Goal: Communication & Community: Answer question/provide support

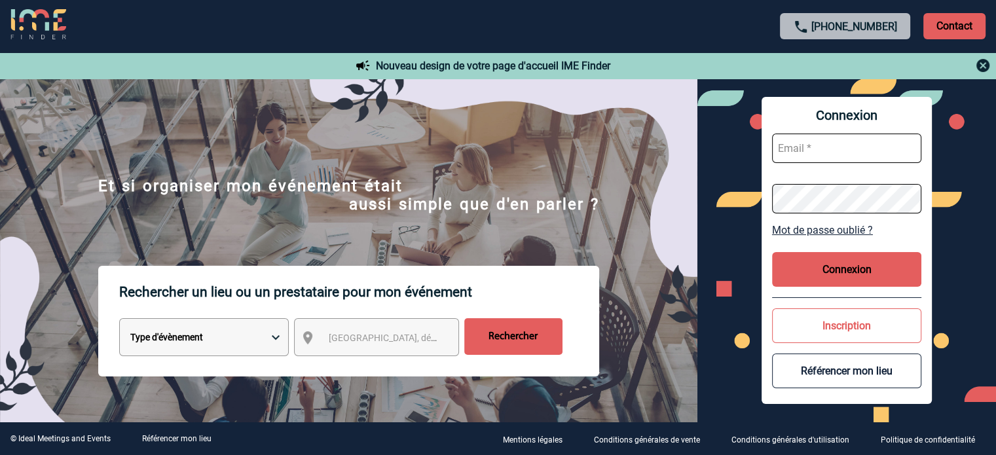
type input "[EMAIL_ADDRESS][DOMAIN_NAME]"
click at [809, 273] on button "Connexion" at bounding box center [846, 269] width 149 height 35
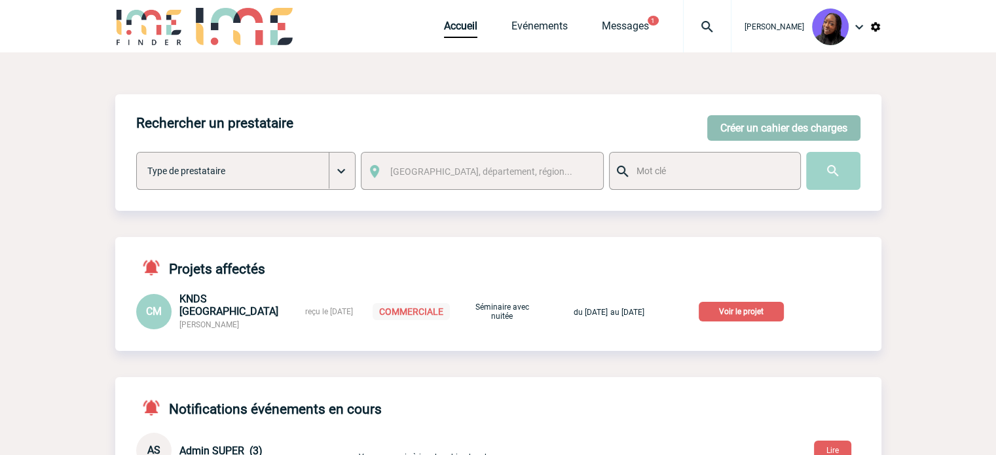
click at [728, 126] on button "Créer un cahier des charges" at bounding box center [783, 128] width 153 height 26
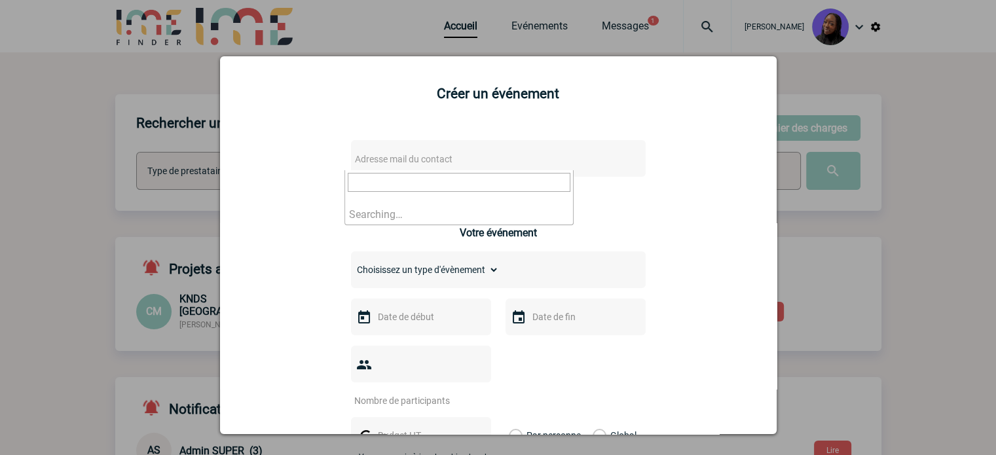
click at [427, 155] on span "Adresse mail du contact" at bounding box center [404, 159] width 98 height 10
drag, startPoint x: 314, startPoint y: 168, endPoint x: 86, endPoint y: 143, distance: 229.3
click at [86, 143] on body "Tabaski THIAM Accueil Evénements 1" at bounding box center [498, 342] width 996 height 684
click at [531, 178] on input "Celine.CHEDRU-GUIGAN@3ds.com>" at bounding box center [459, 182] width 223 height 19
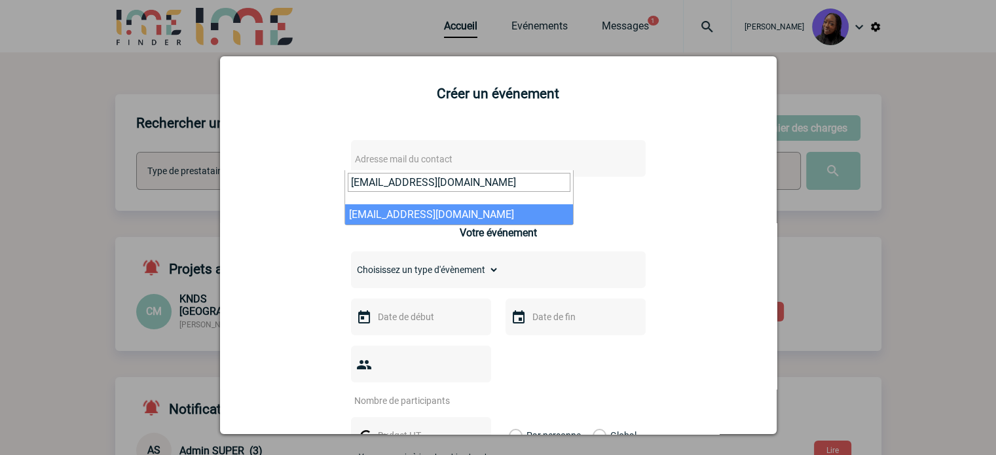
type input "Celine.CHEDRU-GUIGAN@3ds.com"
select select "126233"
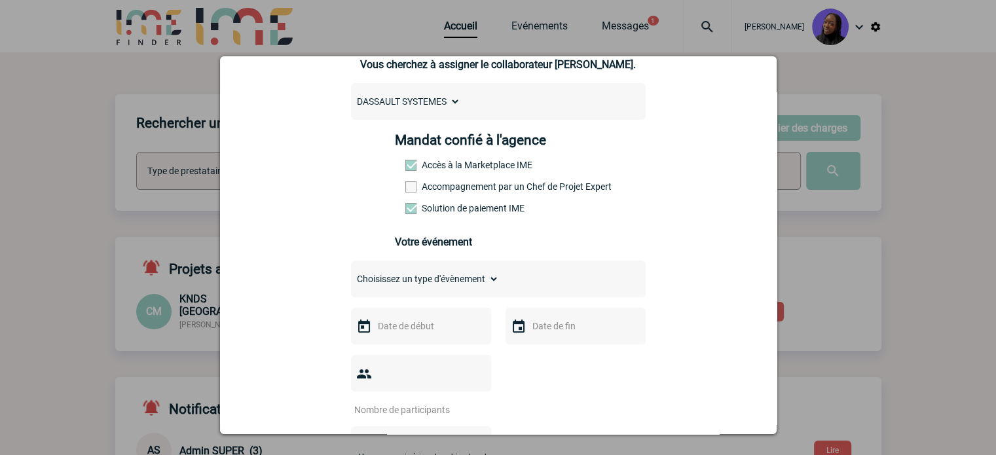
click at [451, 185] on label "Accompagnement par un Chef de Projet Expert" at bounding box center [434, 186] width 58 height 10
click at [0, 0] on input "Accompagnement par un Chef de Projet Expert" at bounding box center [0, 0] width 0 height 0
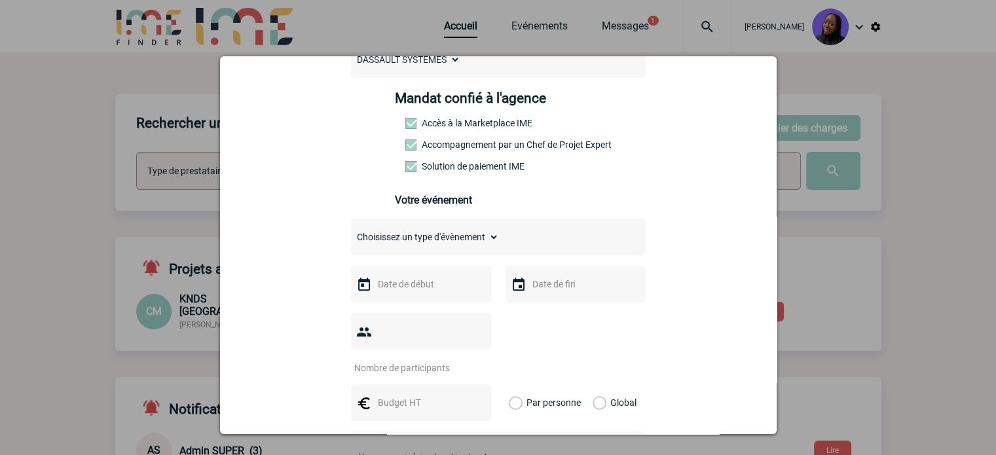
scroll to position [196, 0]
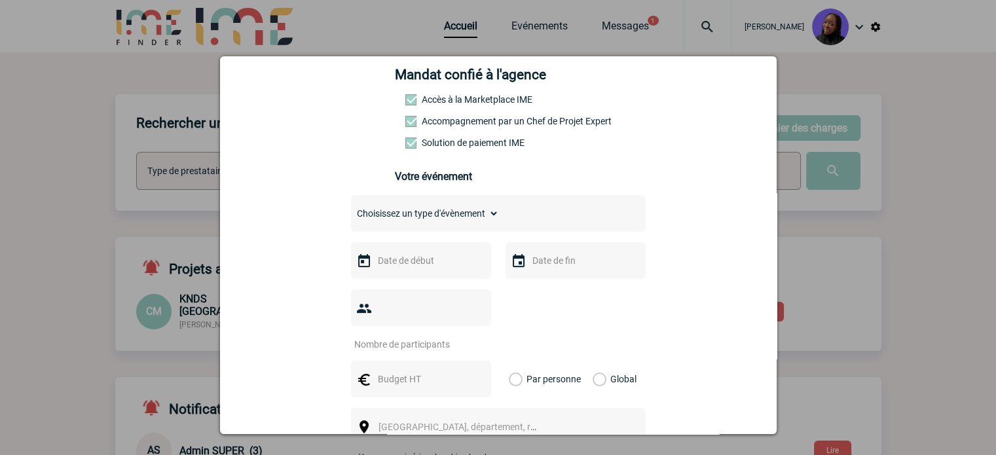
click at [419, 221] on select "Choisissez un type d'évènement Séminaire avec nuitée Séminaire sans nuitée Repa…" at bounding box center [425, 213] width 148 height 18
select select "4"
click at [351, 208] on select "Choisissez un type d'évènement Séminaire avec nuitée Séminaire sans nuitée Repa…" at bounding box center [425, 213] width 148 height 18
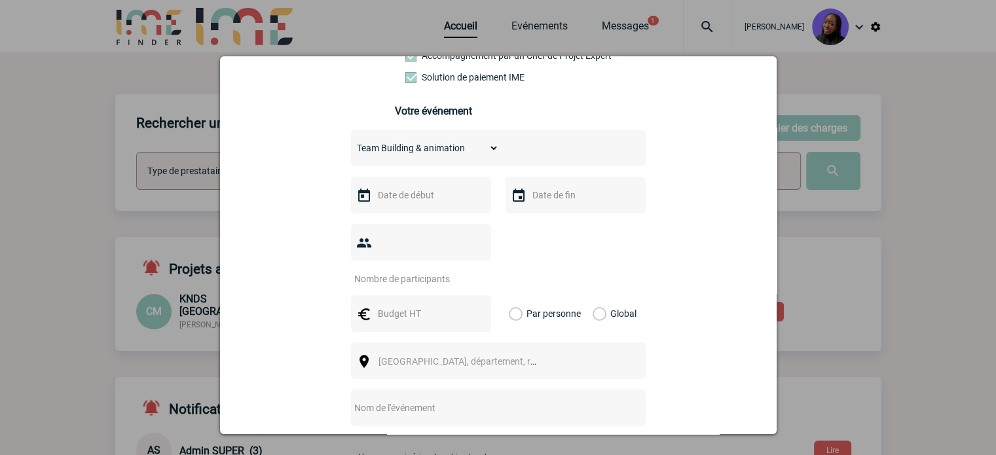
click at [409, 204] on input "text" at bounding box center [420, 195] width 90 height 17
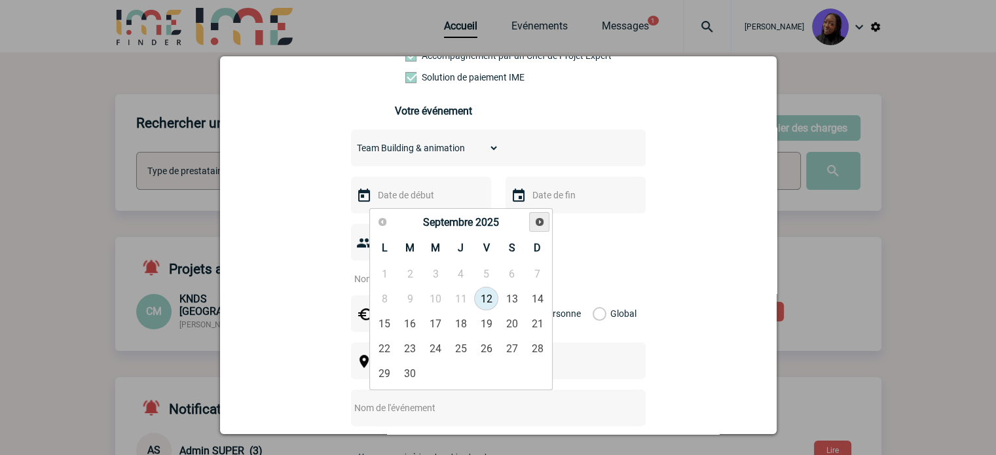
click at [536, 222] on span "Suivant" at bounding box center [539, 222] width 10 height 10
click at [536, 223] on span "Suivant" at bounding box center [539, 222] width 10 height 10
click at [416, 318] on link "16" at bounding box center [410, 324] width 24 height 24
type input "16-12-2025"
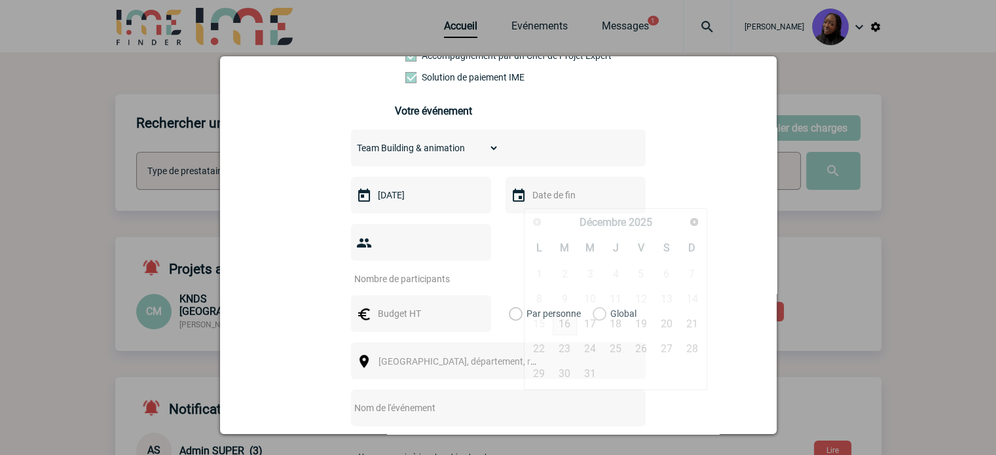
click at [568, 191] on input "text" at bounding box center [574, 195] width 90 height 17
click at [567, 332] on link "16" at bounding box center [565, 324] width 24 height 24
type input "16-12-2025"
click at [405, 270] on input "number" at bounding box center [412, 278] width 123 height 17
type input "5"
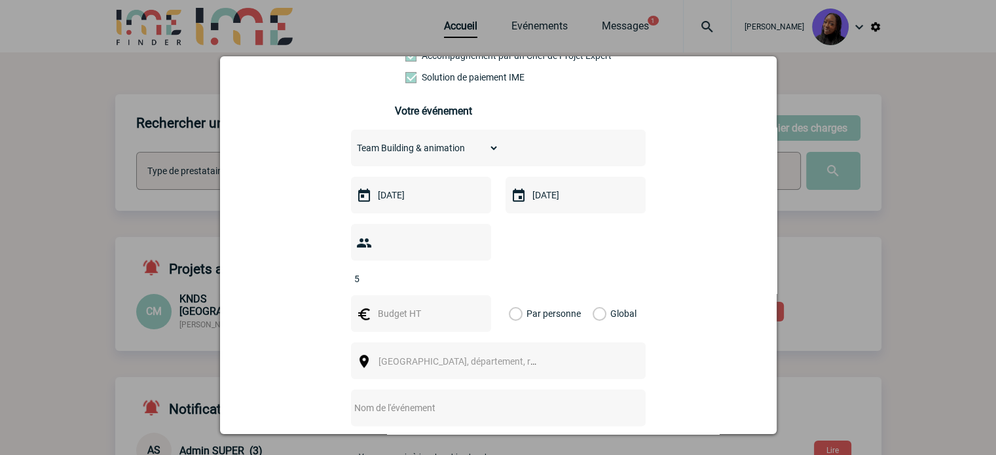
click at [411, 305] on input "text" at bounding box center [420, 313] width 90 height 17
type input "764"
click at [599, 295] on label "Global" at bounding box center [597, 313] width 9 height 37
click at [0, 0] on input "Global" at bounding box center [0, 0] width 0 height 0
click at [419, 356] on span "Ville, département, région..." at bounding box center [470, 361] width 182 height 10
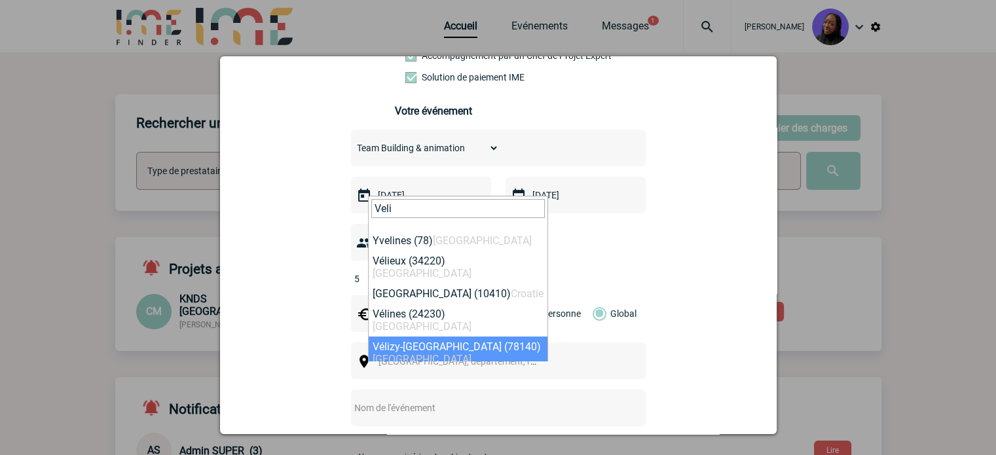
type input "Veli"
select select "1021"
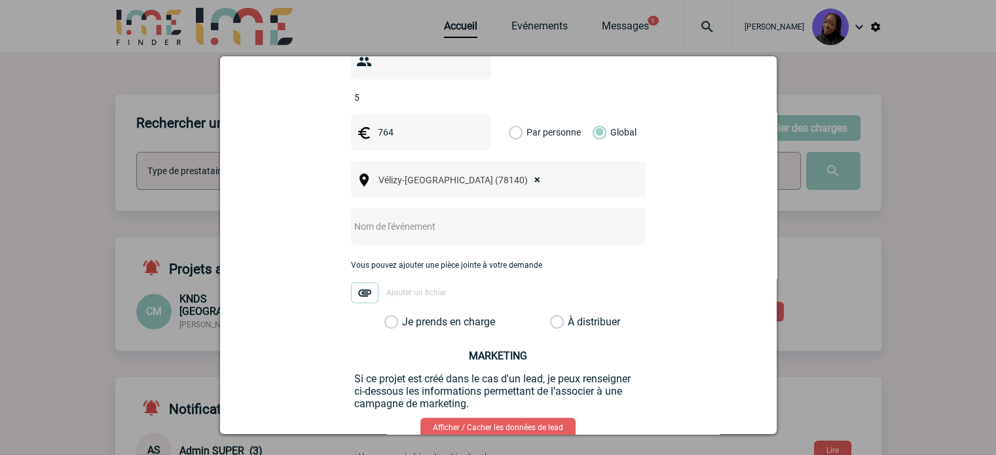
scroll to position [458, 0]
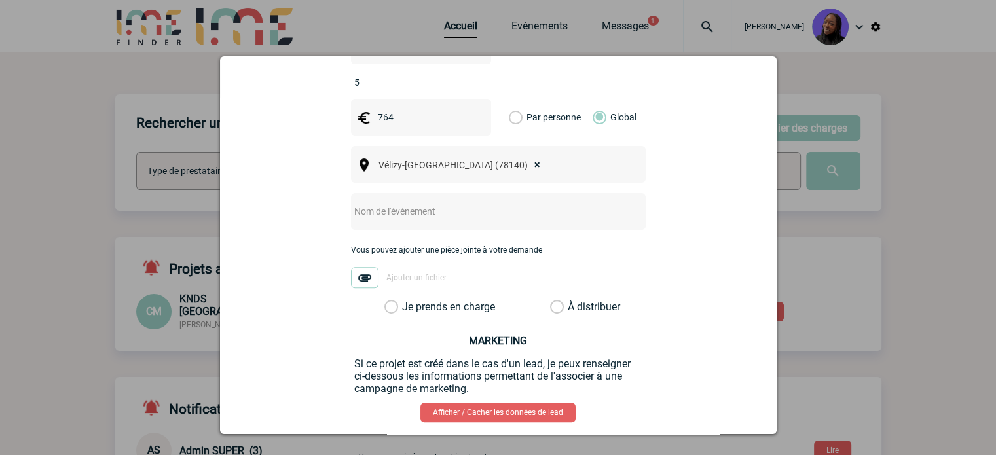
click at [388, 203] on input "text" at bounding box center [481, 211] width 260 height 17
click at [446, 203] on input "Centralisation -" at bounding box center [481, 211] width 260 height 17
type input "Centralisation - Teambuilding Escape One"
click at [386, 301] on label "Je prends en charge" at bounding box center [395, 307] width 22 height 13
click at [0, 0] on input "Je prends en charge" at bounding box center [0, 0] width 0 height 0
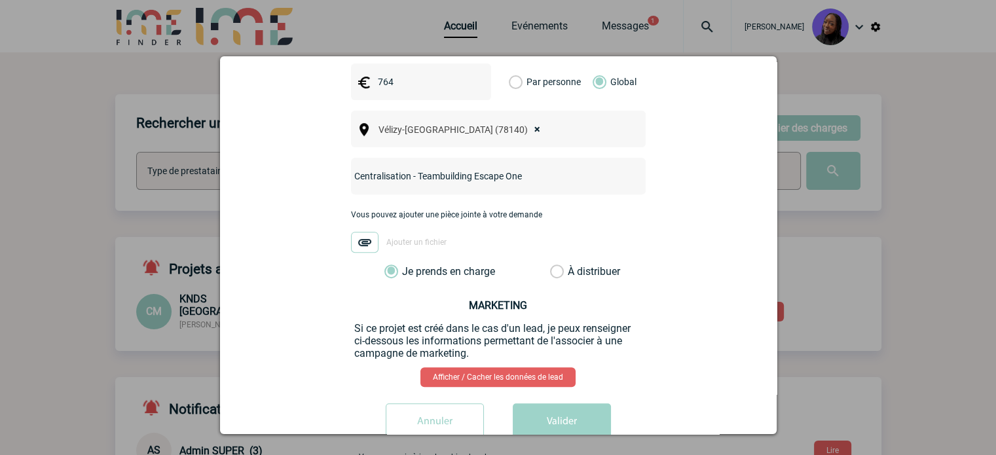
scroll to position [510, 0]
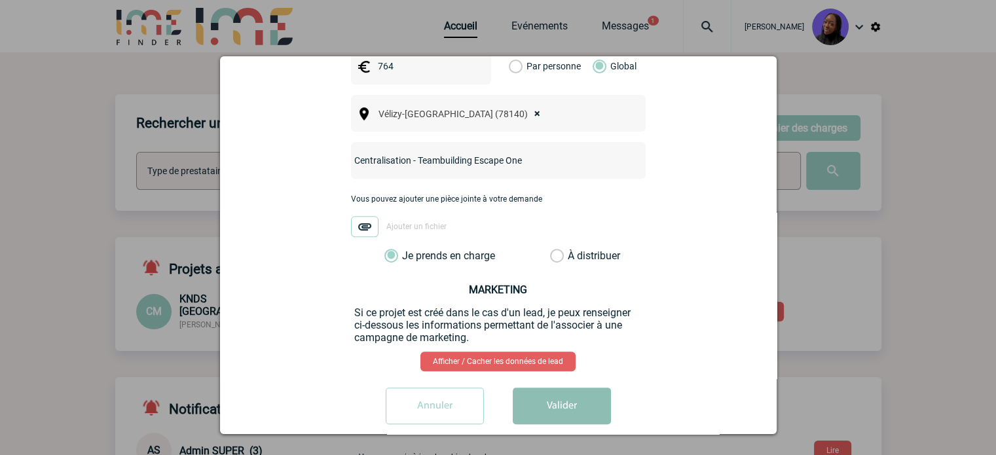
click at [578, 388] on button "Valider" at bounding box center [562, 406] width 98 height 37
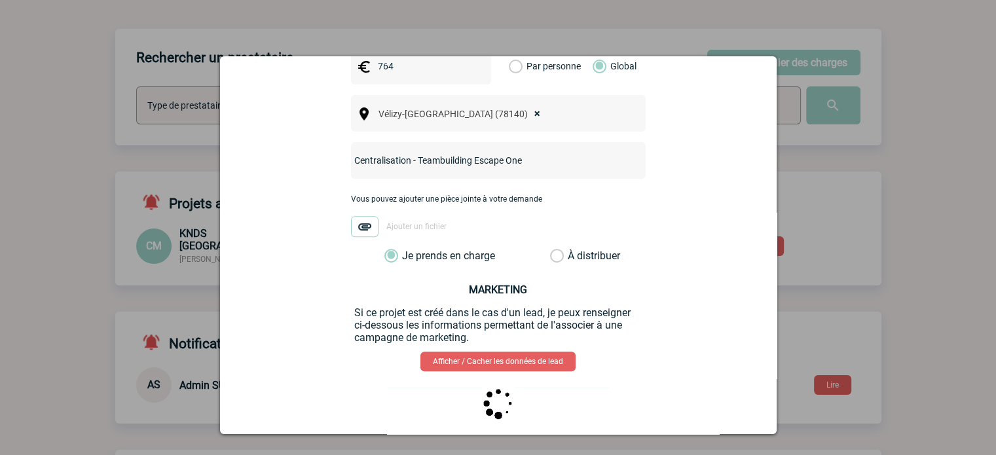
scroll to position [0, 0]
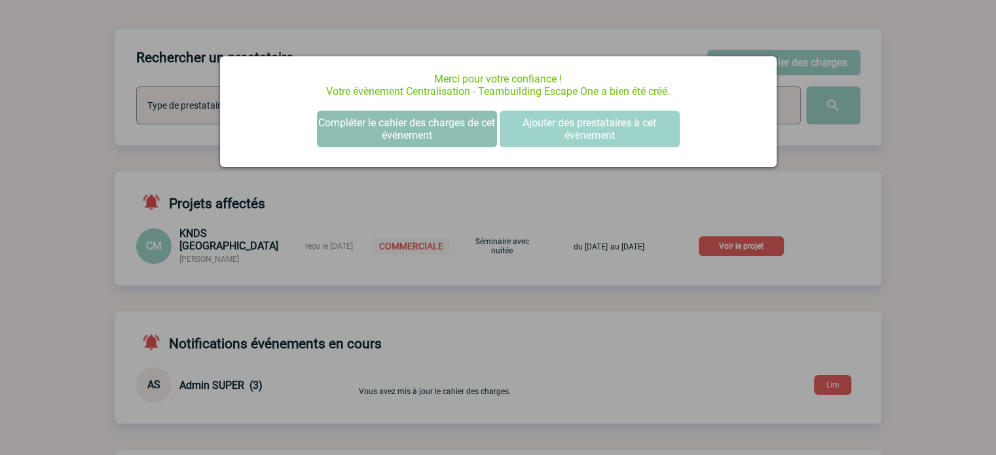
click at [389, 119] on button "Compléter le cahier des charges de cet événement" at bounding box center [407, 129] width 180 height 37
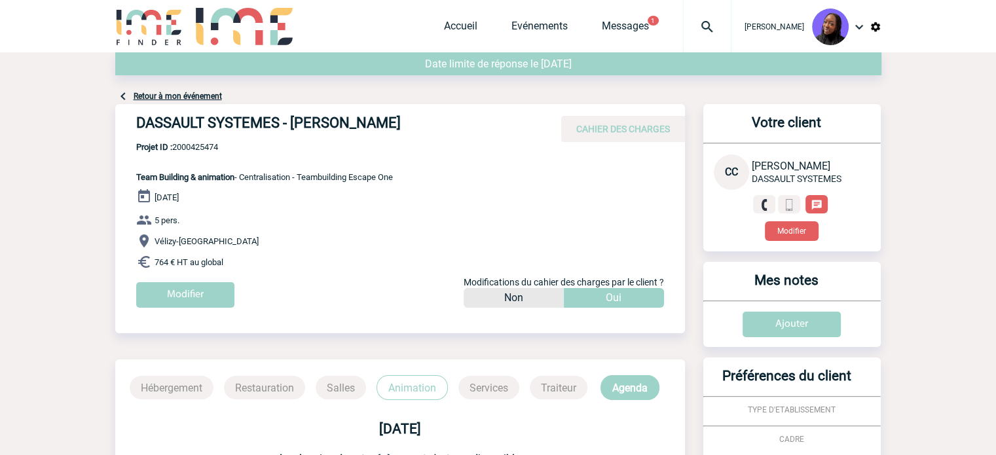
click at [356, 119] on h4 "DASSAULT SYSTEMES - [PERSON_NAME]" at bounding box center [332, 126] width 393 height 22
click at [356, 119] on h4 "DASSAULT SYSTEMES - Céline CHEDRU-GUIGAN" at bounding box center [332, 126] width 393 height 22
copy div "DASSAULT SYSTEMES - Céline CHEDRU-GUIGAN"
click at [202, 150] on span "Projet ID : 2000425474" at bounding box center [264, 147] width 257 height 10
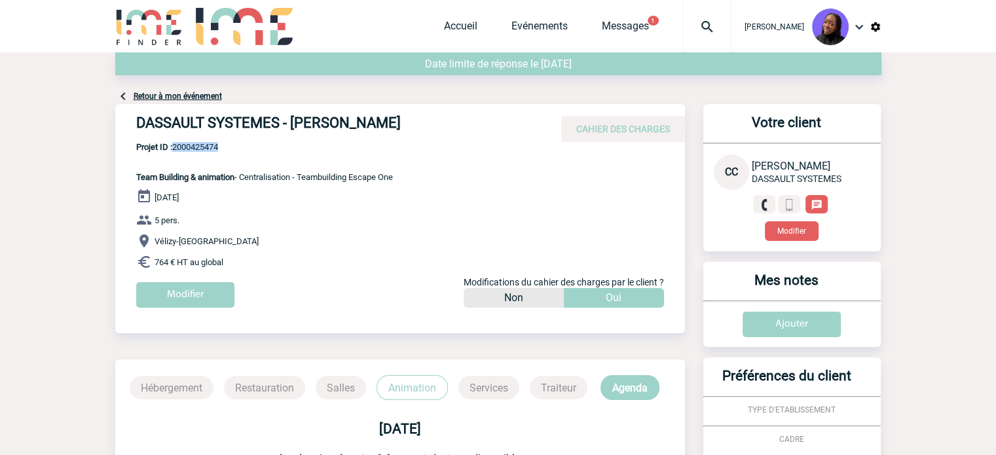
click at [202, 150] on span "Projet ID : 2000425474" at bounding box center [264, 147] width 257 height 10
copy span "2000425474"
drag, startPoint x: 248, startPoint y: 268, endPoint x: 128, endPoint y: 180, distance: 148.0
click at [128, 180] on div "DASSAULT SYSTEMES - Céline CHEDRU-GUIGAN CAHIER DES CHARGES DASSAULT SYSTEMES -…" at bounding box center [400, 211] width 570 height 214
copy div "Team Building & animation - Centralisation - Teambuilding Escape One 16 Décembr…"
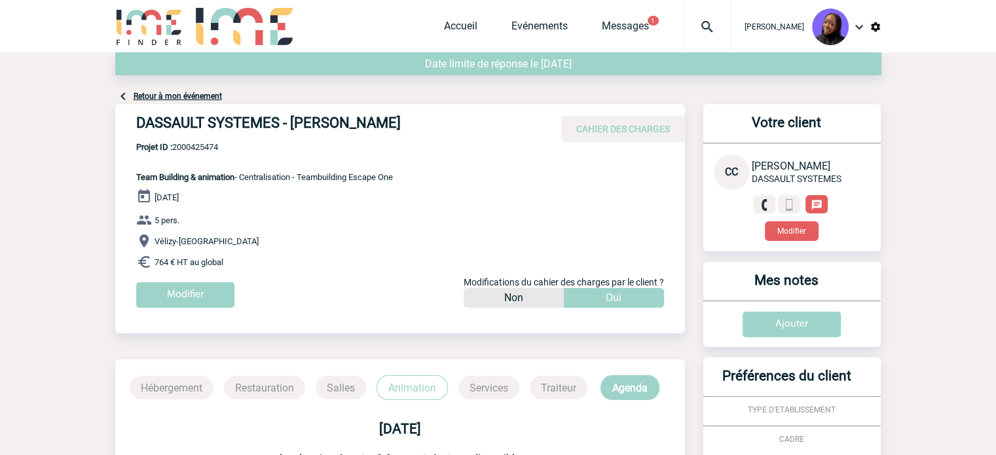
click at [271, 121] on h4 "DASSAULT SYSTEMES - Céline CHEDRU-GUIGAN" at bounding box center [332, 126] width 393 height 22
drag, startPoint x: 283, startPoint y: 123, endPoint x: 139, endPoint y: 125, distance: 144.1
click at [139, 125] on h4 "DASSAULT SYSTEMES - Céline CHEDRU-GUIGAN" at bounding box center [332, 126] width 393 height 22
copy h4 "DASSAULT SYSTEMES"
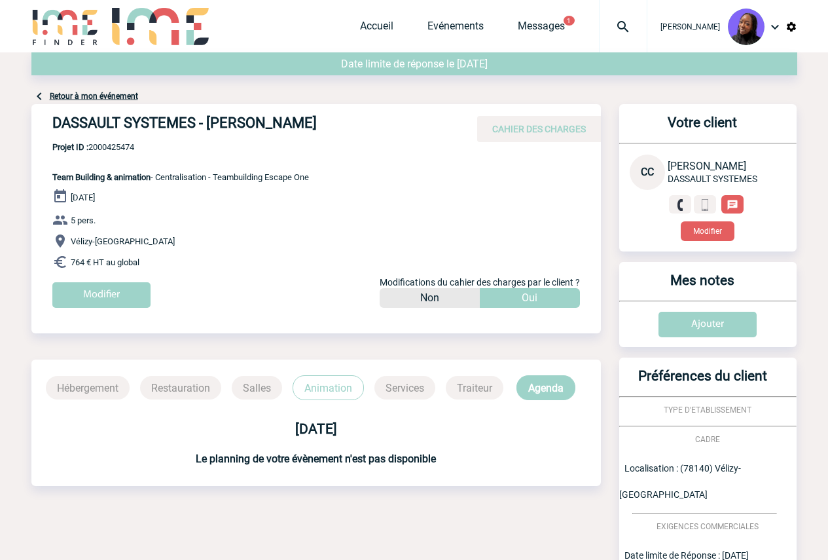
click at [116, 147] on span "Projet ID : 2000425474" at bounding box center [180, 147] width 257 height 10
copy span "2000425474"
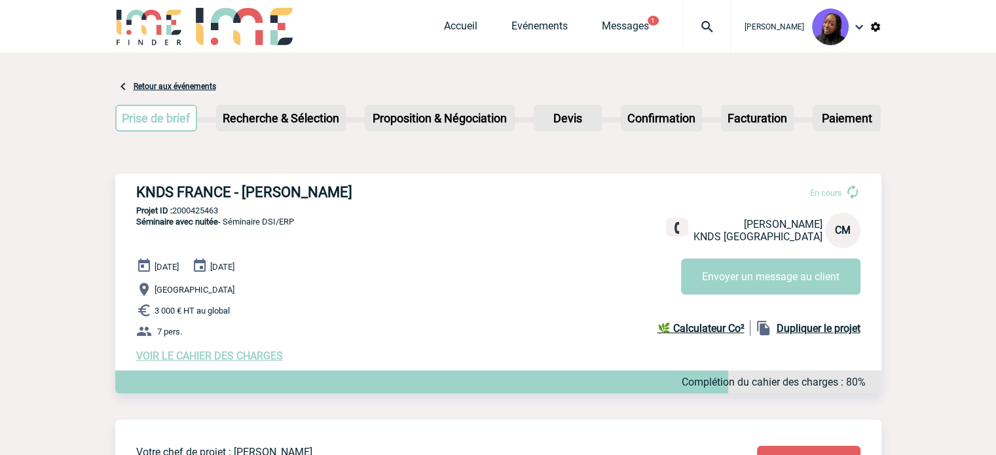
click at [292, 193] on h3 "KNDS FRANCE - [PERSON_NAME]" at bounding box center [332, 192] width 393 height 16
copy h3 "Charlotte"
click at [291, 180] on div "KNDS FRANCE - [PERSON_NAME] En cours [PERSON_NAME] FRANCE CM Envoyer un message…" at bounding box center [498, 273] width 766 height 199
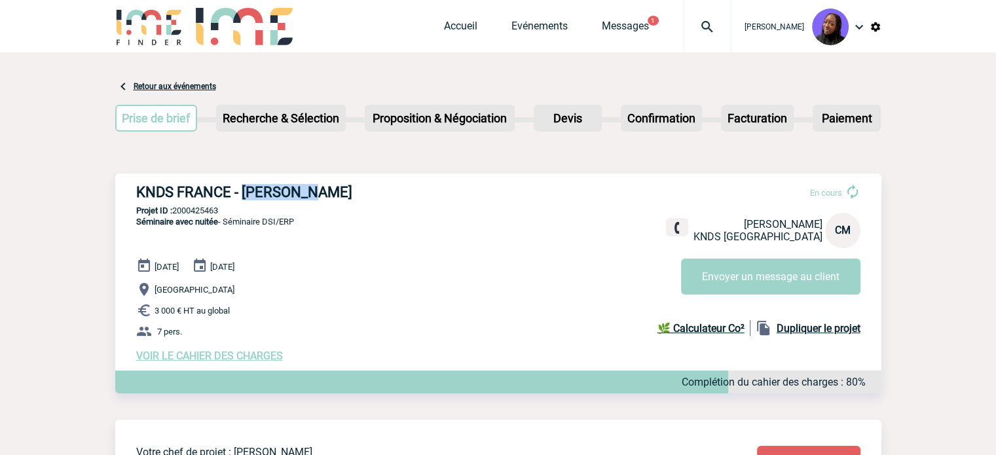
click at [291, 180] on div "KNDS FRANCE - [PERSON_NAME] En cours [PERSON_NAME] FRANCE CM Envoyer un message…" at bounding box center [498, 273] width 766 height 199
copy div "KNDS FRANCE - [PERSON_NAME]"
click at [204, 206] on div "KNDS FRANCE - [PERSON_NAME] En cours [PERSON_NAME] FRANCE CM Envoyer un message…" at bounding box center [498, 273] width 766 height 199
click at [204, 205] on div "KNDS FRANCE - [PERSON_NAME] En cours [PERSON_NAME] FRANCE CM Envoyer un message…" at bounding box center [498, 273] width 766 height 199
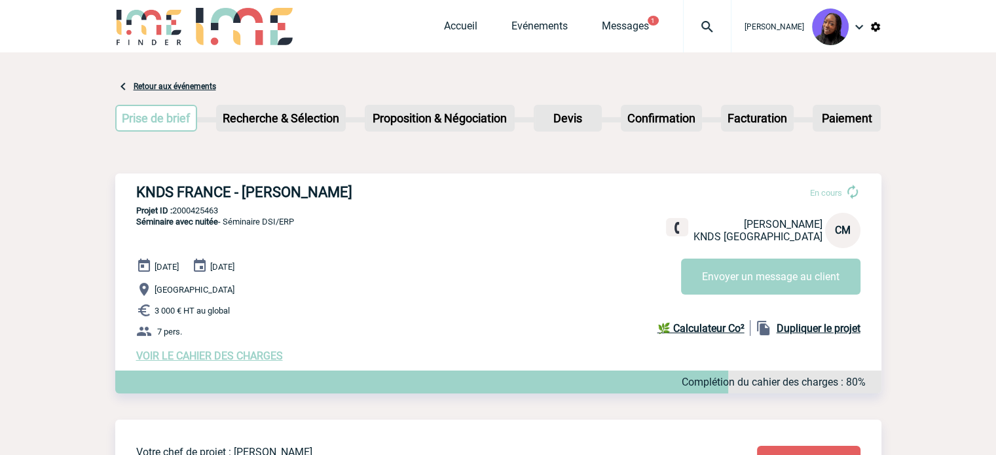
copy p "2000425463"
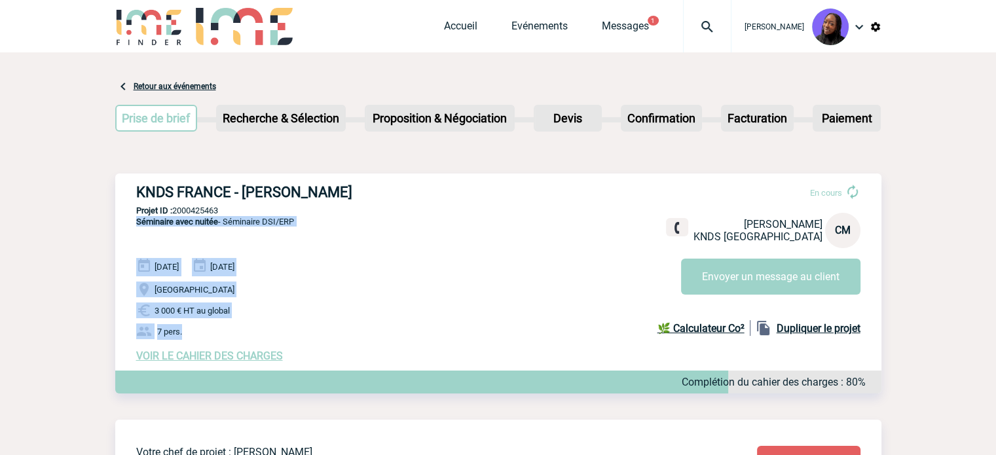
drag, startPoint x: 194, startPoint y: 331, endPoint x: 126, endPoint y: 243, distance: 111.6
click at [126, 243] on div "KNDS FRANCE - [PERSON_NAME] En cours [PERSON_NAME] FRANCE CM Envoyer un message…" at bounding box center [498, 273] width 766 height 199
copy div "Séminaire avec nuitée - Séminaire DSI/ERP [DATE] [DATE] [GEOGRAPHIC_DATA] 3 000…"
click at [228, 354] on span "VOIR LE CAHIER DES CHARGES" at bounding box center [209, 356] width 147 height 12
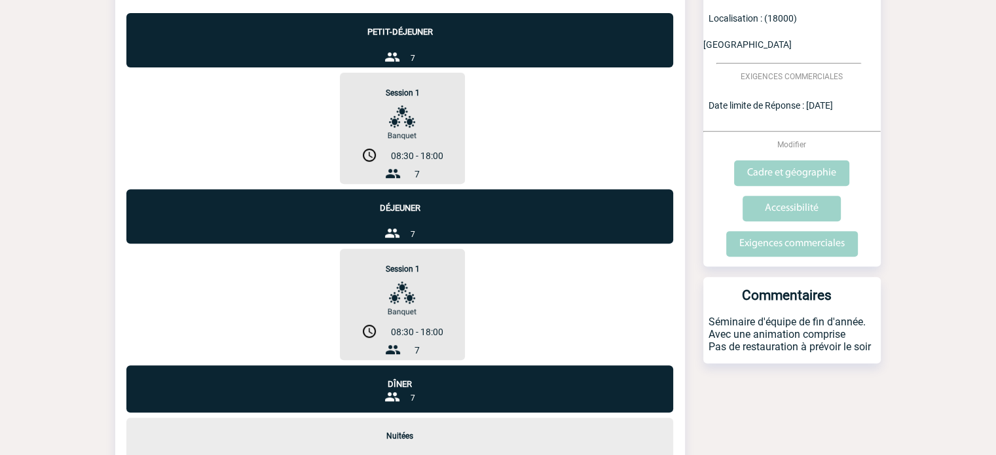
scroll to position [458, 0]
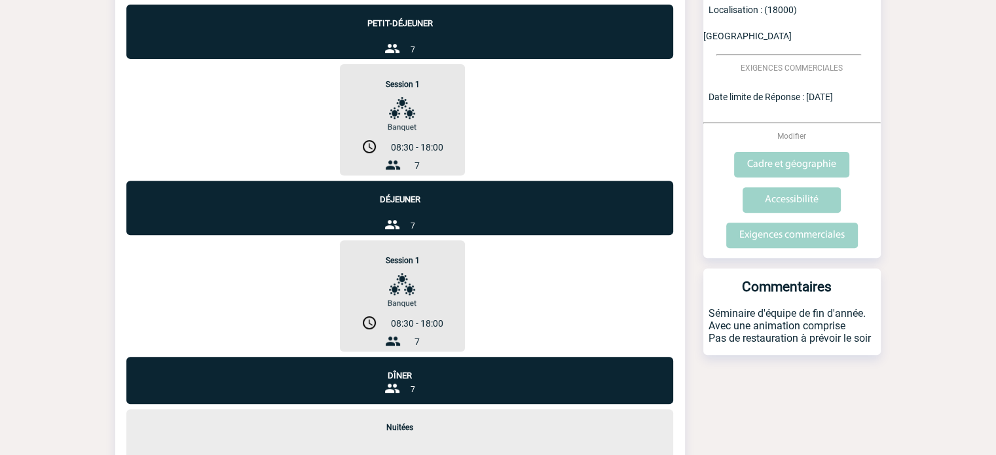
drag, startPoint x: 871, startPoint y: 308, endPoint x: 703, endPoint y: 287, distance: 169.0
click at [703, 307] on p "Séminaire d'équipe de fin d'année. Avec une animation comprise Pas de restaurat…" at bounding box center [791, 331] width 177 height 48
copy p "Séminaire d'équipe de fin d'année. Avec une animation comprise Pas de restaurat…"
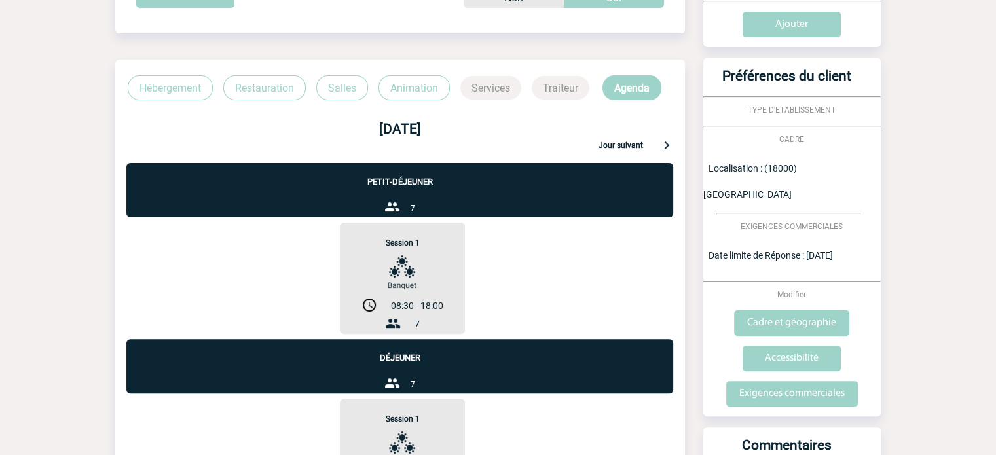
scroll to position [0, 0]
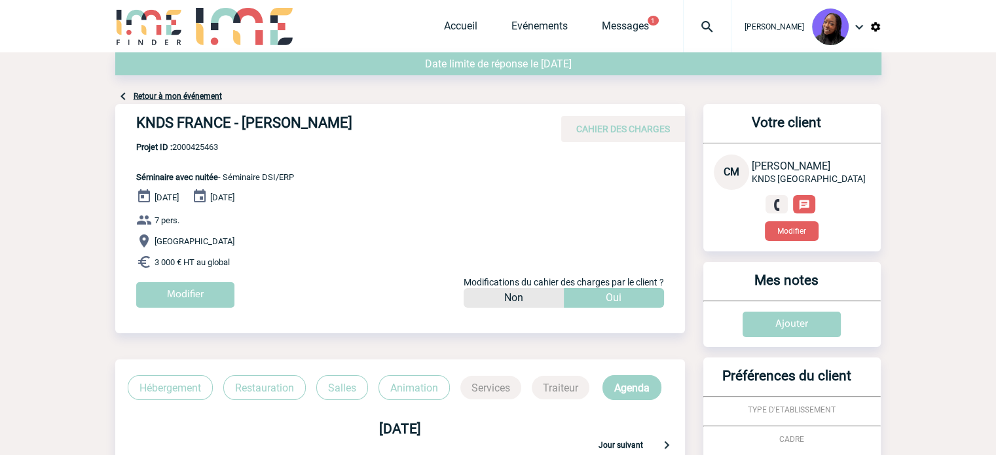
drag, startPoint x: 391, startPoint y: 118, endPoint x: 244, endPoint y: 115, distance: 147.4
click at [244, 114] on div "KNDS FRANCE - Charlotte MITHOUARD CAHIER DES CHARGES" at bounding box center [400, 123] width 570 height 38
copy h4 "Charlotte MITHOUARD"
click at [313, 147] on div "KNDS FRANCE - Charlotte MITHOUARD CAHIER DES CHARGES KNDS FRANCE - Charlotte MI…" at bounding box center [400, 211] width 570 height 214
drag, startPoint x: 391, startPoint y: 121, endPoint x: 356, endPoint y: 125, distance: 34.9
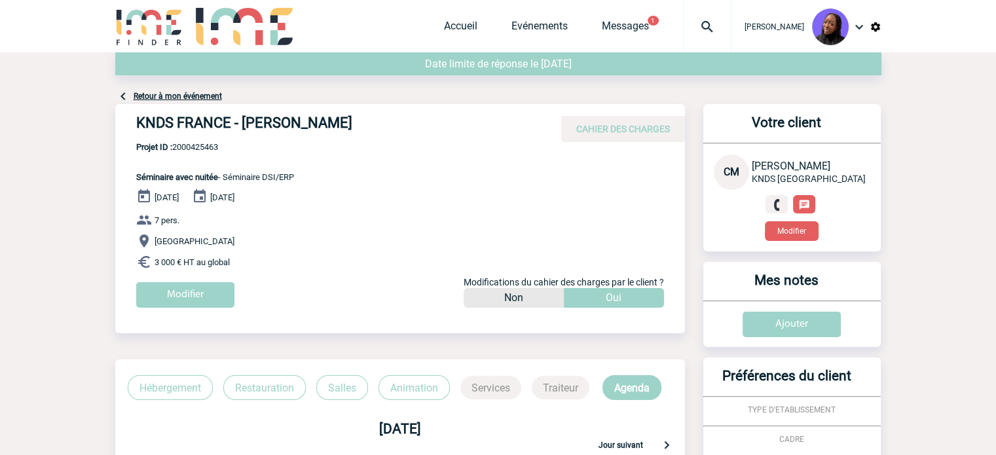
click at [356, 125] on h4 "KNDS FRANCE - Charlotte MITHOUARD" at bounding box center [332, 126] width 393 height 22
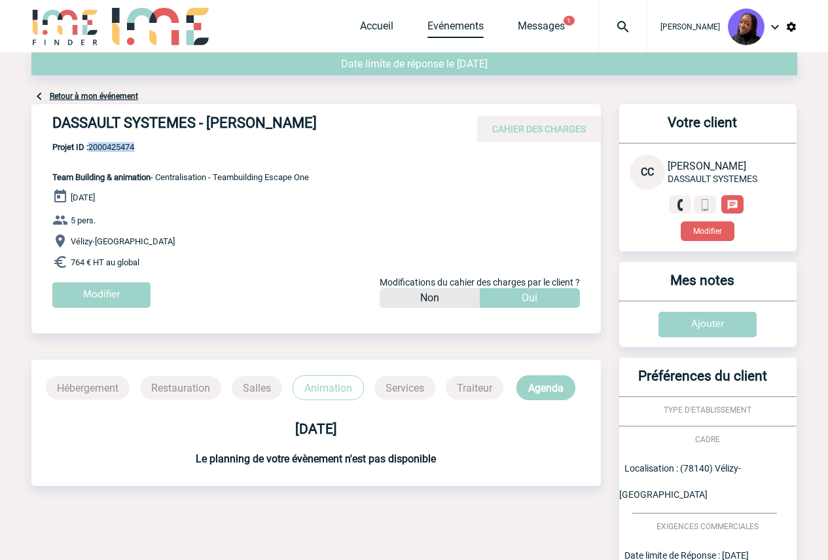
click at [470, 26] on link "Evénements" at bounding box center [456, 29] width 56 height 18
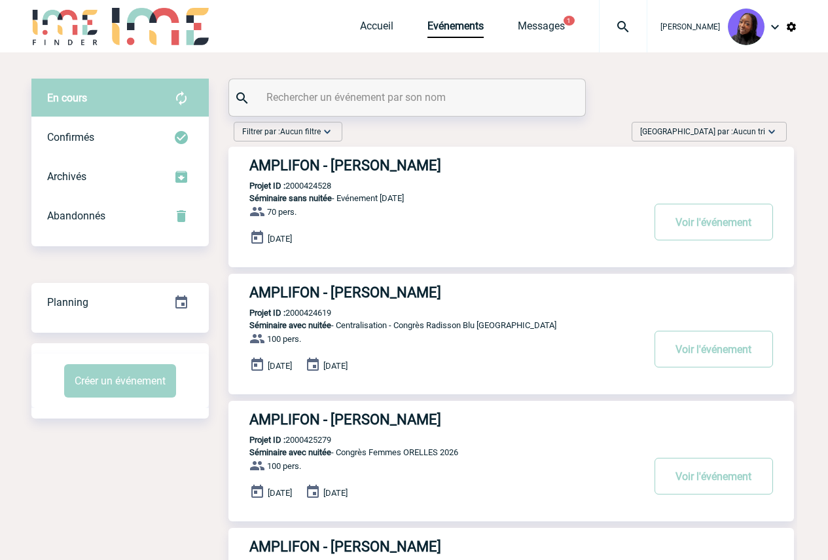
click at [411, 105] on input "text" at bounding box center [408, 97] width 291 height 19
paste input "2000425426"
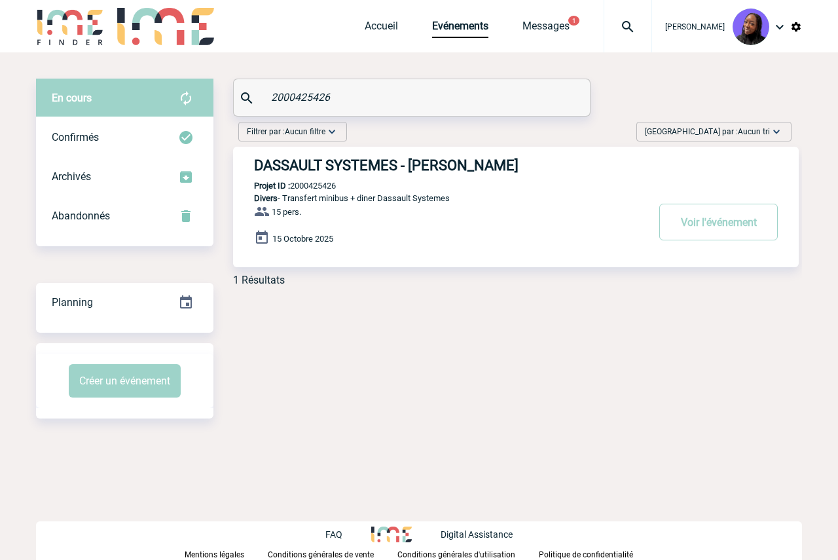
type input "2000425426"
click at [703, 223] on button "Voir l'événement" at bounding box center [719, 222] width 119 height 37
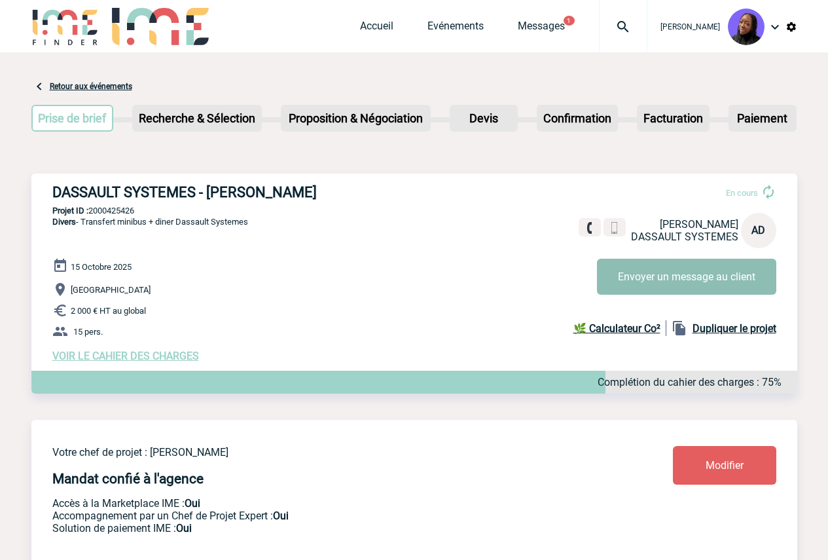
click at [646, 282] on button "Envoyer un message au client" at bounding box center [686, 277] width 179 height 36
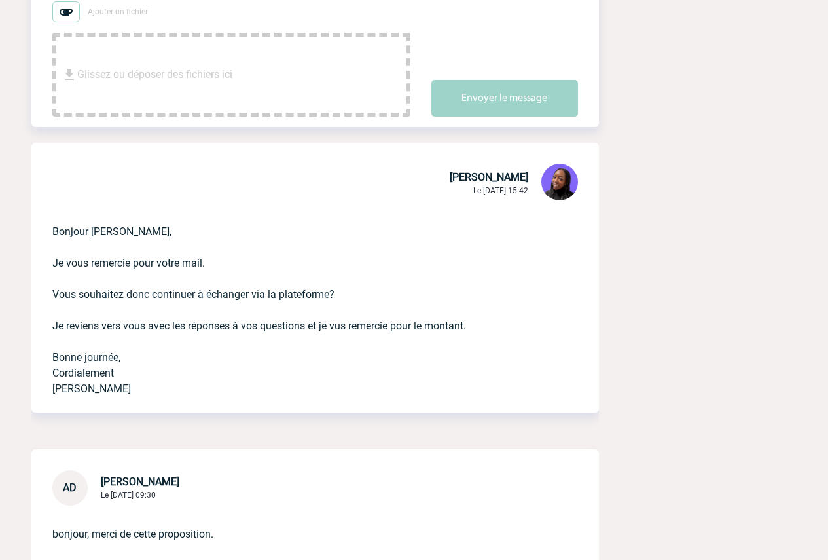
scroll to position [327, 0]
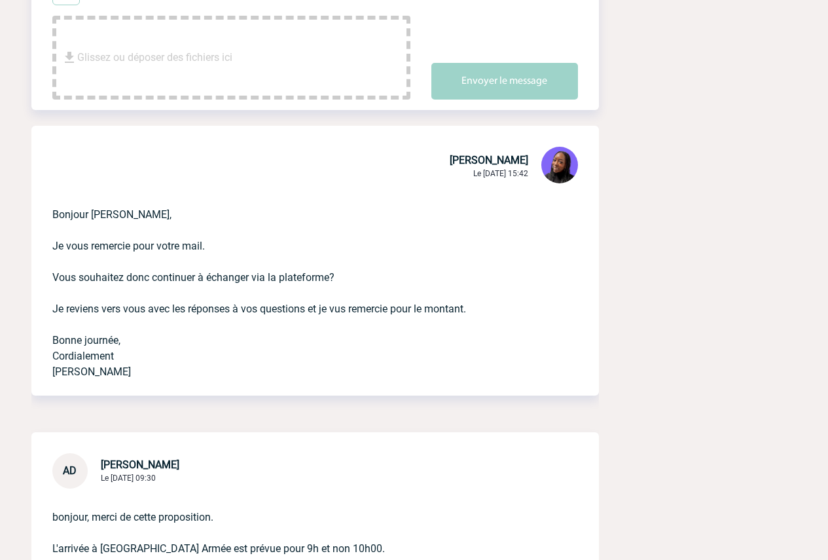
click at [95, 221] on p "Bonjour [PERSON_NAME], Je vous remercie pour votre mail. [PERSON_NAME] souhaite…" at bounding box center [296, 283] width 489 height 194
copy p "Bonjour [PERSON_NAME],"
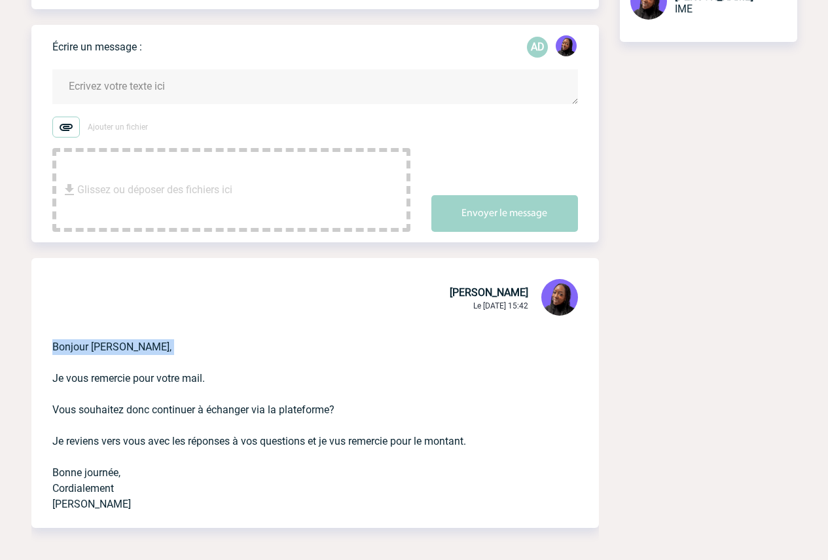
scroll to position [0, 0]
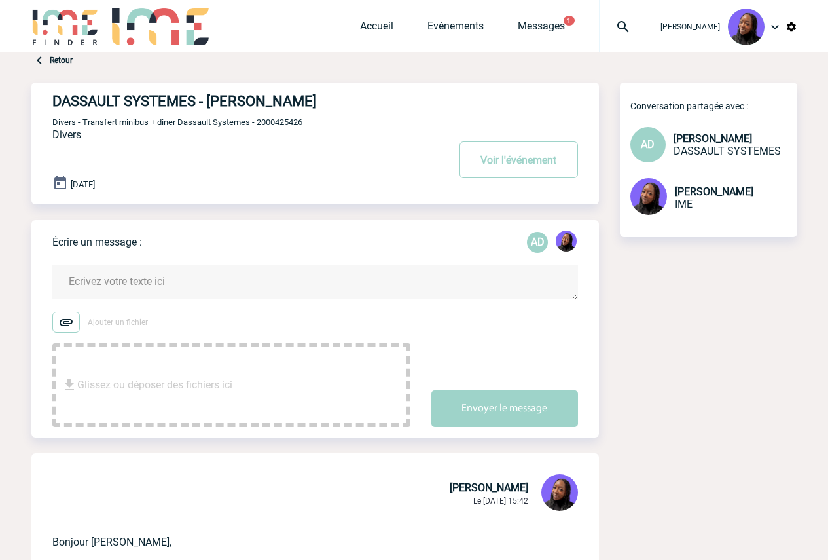
click at [122, 292] on textarea at bounding box center [315, 282] width 526 height 35
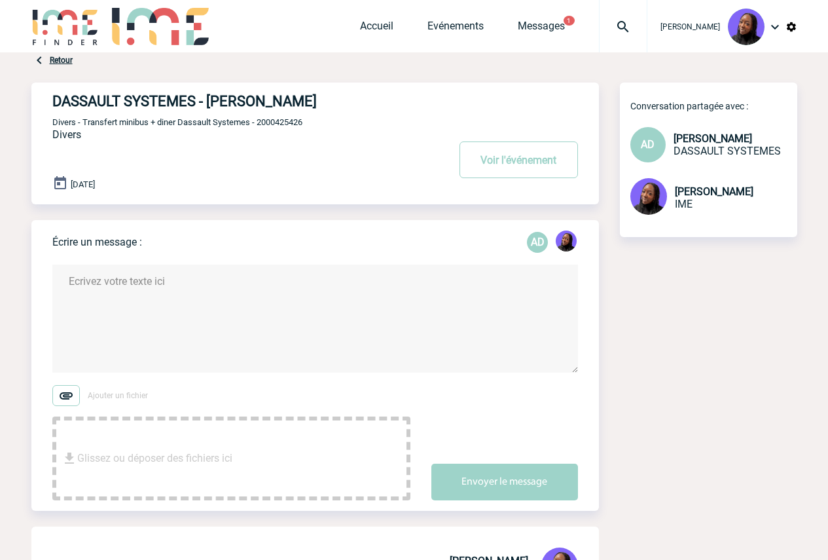
paste textarea "Bonjour [PERSON_NAME],"
click at [102, 313] on textarea "Bonjour [PERSON_NAME]," at bounding box center [315, 319] width 526 height 108
paste textarea "Non il est prévu des véhicule uniquement en transfert simple, pour les transfer…"
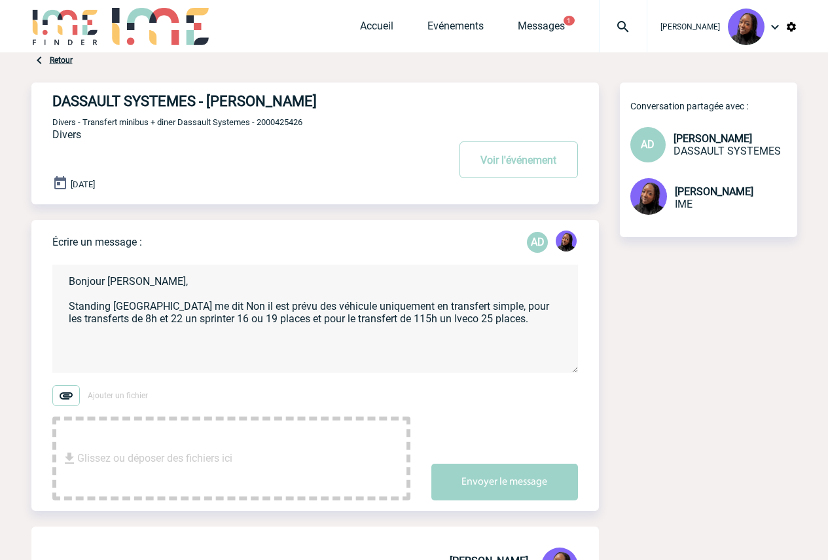
click at [177, 309] on textarea "Bonjour [PERSON_NAME], Standing [GEOGRAPHIC_DATA] me dit Non il est prévu des v…" at bounding box center [315, 319] width 526 height 108
click at [198, 304] on textarea "Bonjour [PERSON_NAME], Standing [GEOGRAPHIC_DATA] me dit qu'il est prévu des vé…" at bounding box center [315, 319] width 526 height 108
click at [477, 320] on textarea "Bonjour [PERSON_NAME], Standing [GEOGRAPHIC_DATA] me dit qu'ils ont prévu des v…" at bounding box center [315, 319] width 526 height 108
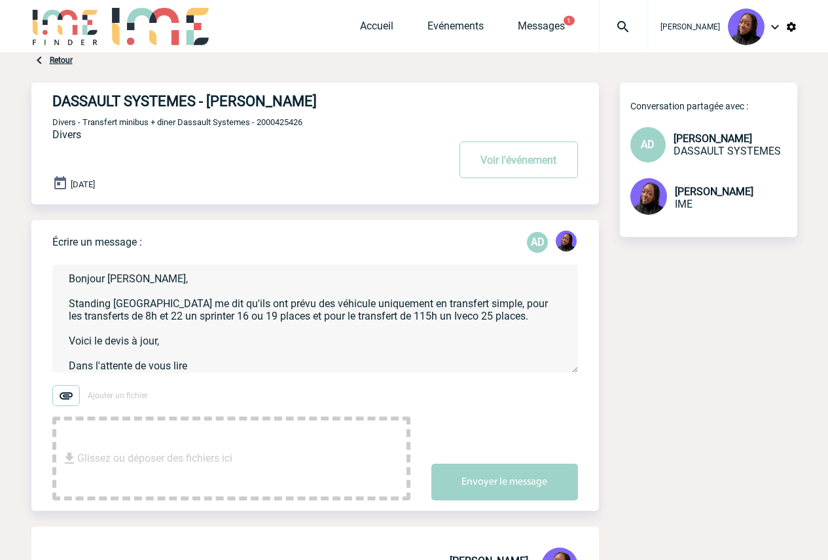
scroll to position [15, 0]
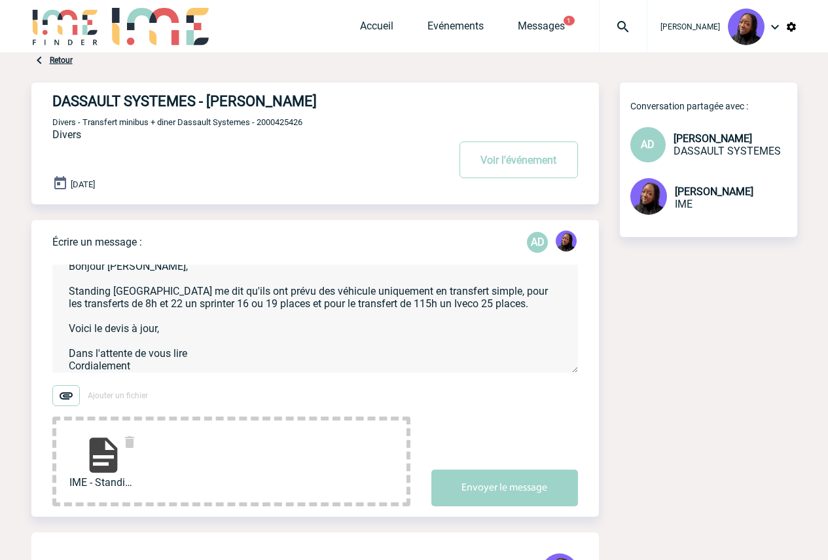
click at [165, 366] on textarea "Bonjour [PERSON_NAME], Standing [GEOGRAPHIC_DATA] me dit qu'ils ont prévu des v…" at bounding box center [315, 319] width 526 height 108
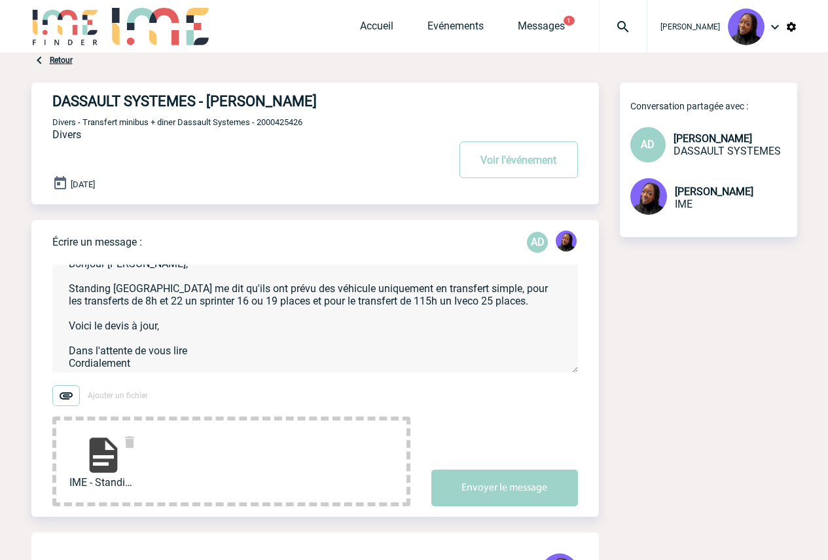
scroll to position [40, 0]
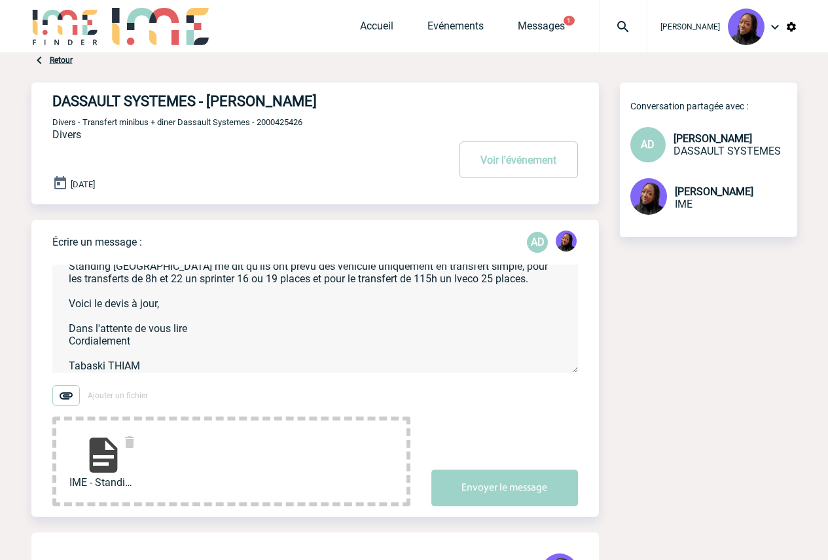
click at [194, 304] on textarea "Bonjour [PERSON_NAME], Standing [GEOGRAPHIC_DATA] me dit qu'ils ont prévu des v…" at bounding box center [315, 319] width 526 height 108
click at [263, 298] on textarea "Bonjour [PERSON_NAME], Standing [GEOGRAPHIC_DATA] me dit qu'ils ont prévu des v…" at bounding box center [315, 319] width 526 height 108
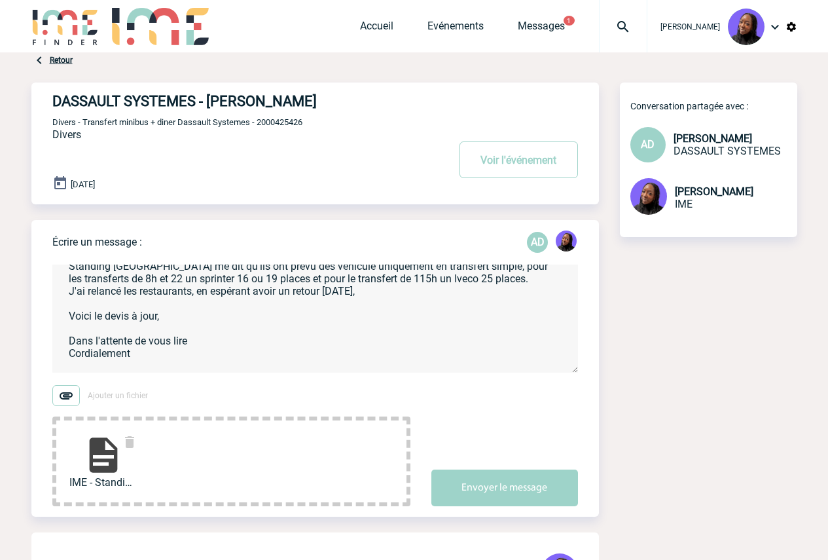
click at [134, 319] on textarea "Bonjour [PERSON_NAME], Standing [GEOGRAPHIC_DATA] me dit qu'ils ont prévu des v…" at bounding box center [315, 319] width 526 height 108
click at [486, 279] on textarea "Bonjour [PERSON_NAME], Standing [GEOGRAPHIC_DATA] me dit qu'ils ont prévu des v…" at bounding box center [315, 319] width 526 height 108
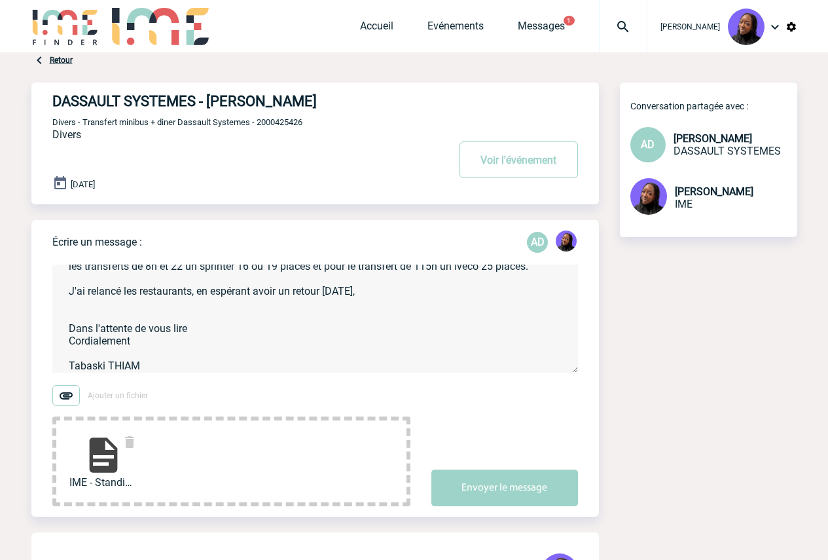
paste textarea "Voici le devis à jour,"
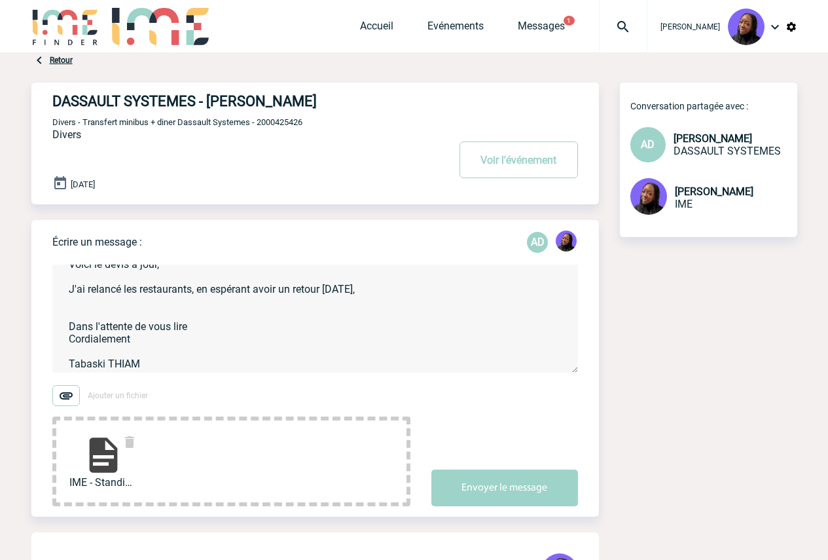
scroll to position [67, 0]
click at [230, 308] on textarea "Bonjour [PERSON_NAME], Standing [GEOGRAPHIC_DATA] me dit qu'ils ont prévu des v…" at bounding box center [315, 319] width 526 height 108
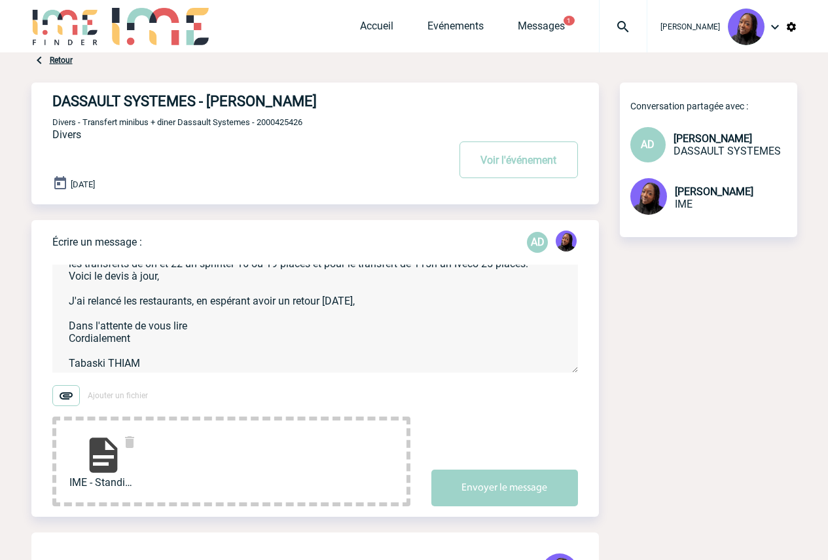
scroll to position [55, 0]
type textarea "Bonjour [PERSON_NAME], Standing [GEOGRAPHIC_DATA] me dit qu'ils ont prévu des v…"
click at [464, 481] on button "Envoyer le message" at bounding box center [505, 488] width 147 height 37
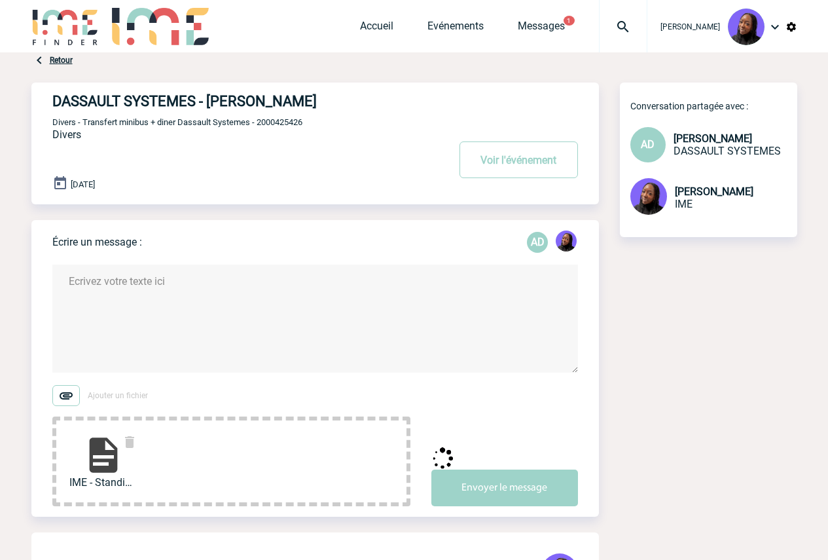
scroll to position [0, 0]
